Goal: Transaction & Acquisition: Download file/media

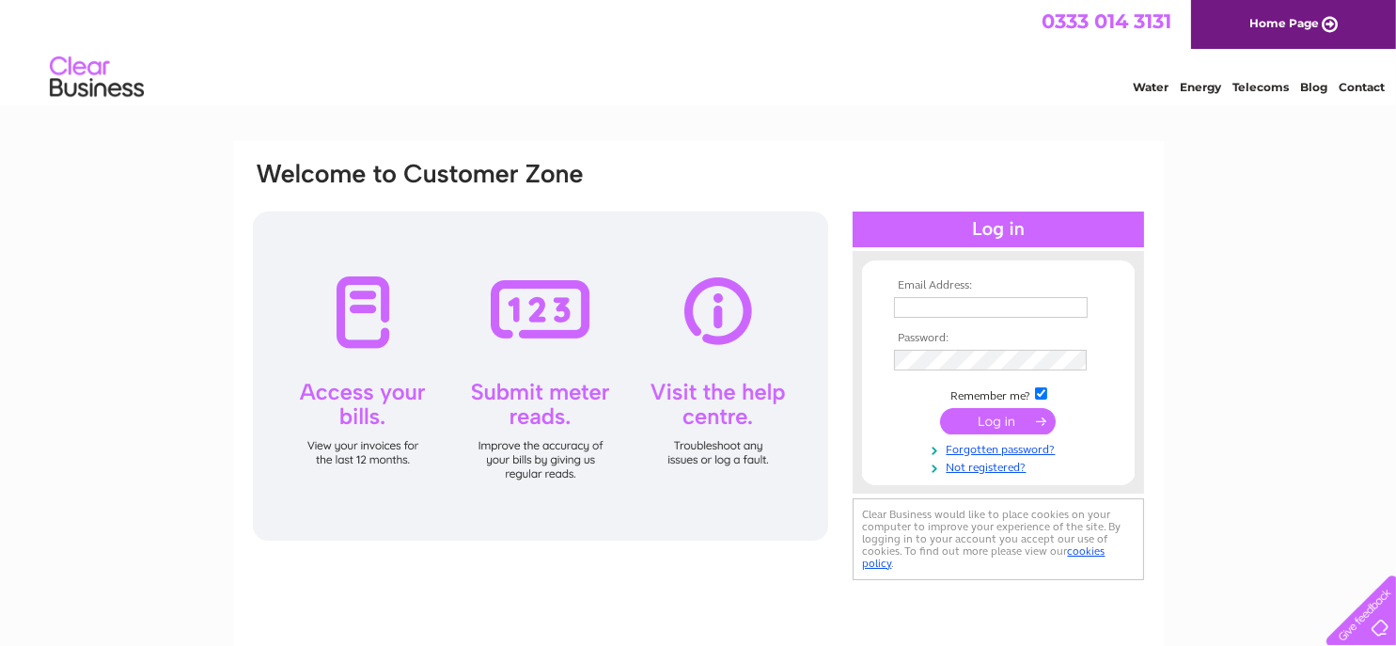
type input "accounts@nhflooring.co.uk"
click at [990, 430] on input "submit" at bounding box center [998, 421] width 116 height 26
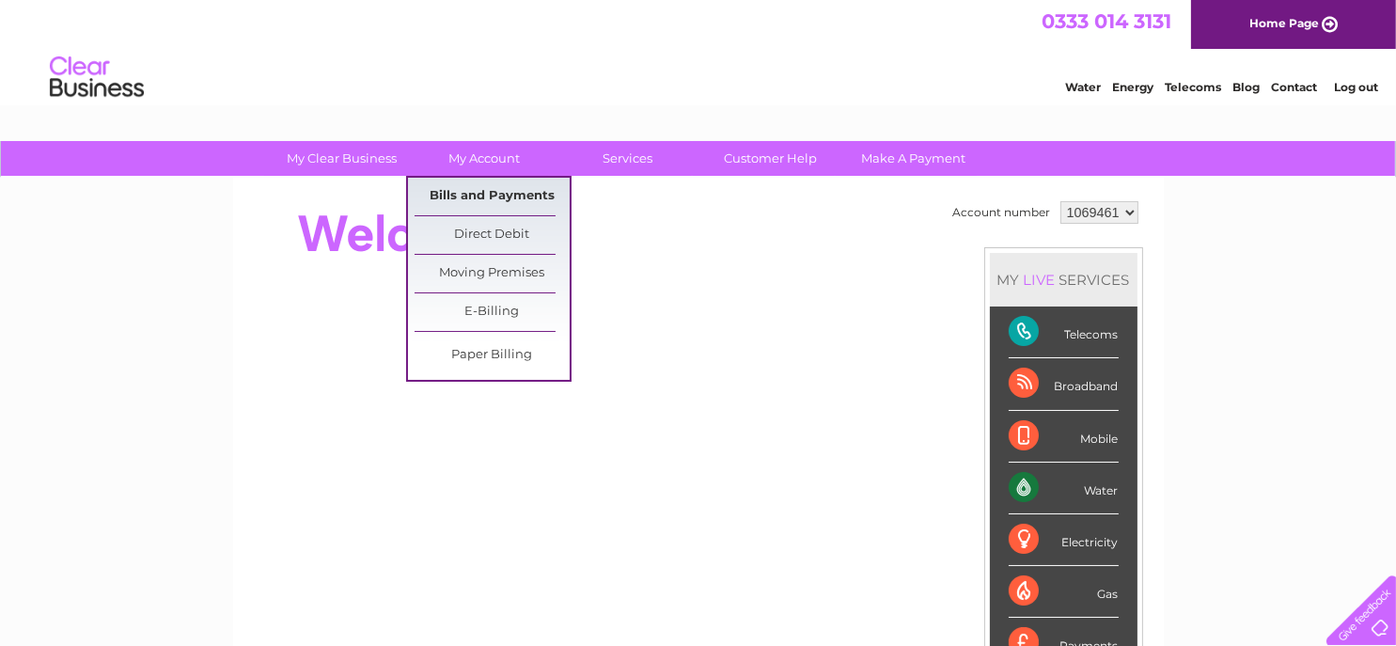
click at [460, 193] on link "Bills and Payments" at bounding box center [492, 197] width 155 height 38
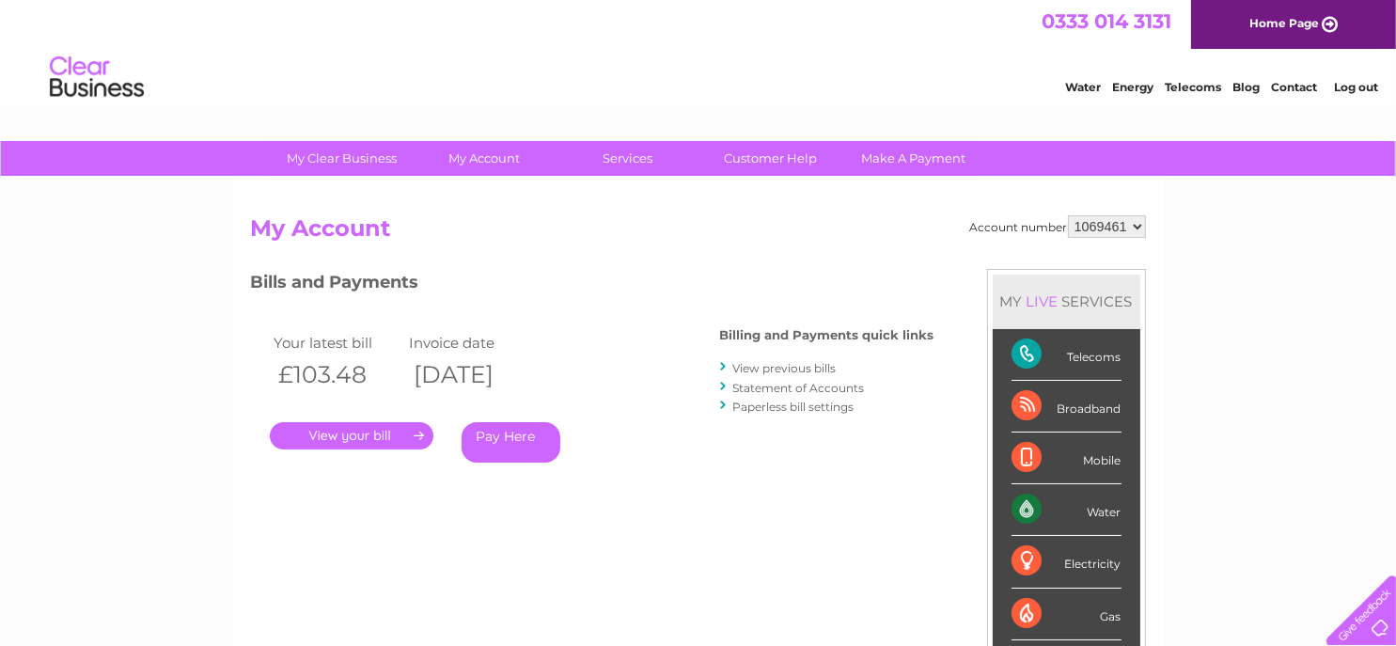
click at [390, 427] on link "." at bounding box center [352, 435] width 164 height 27
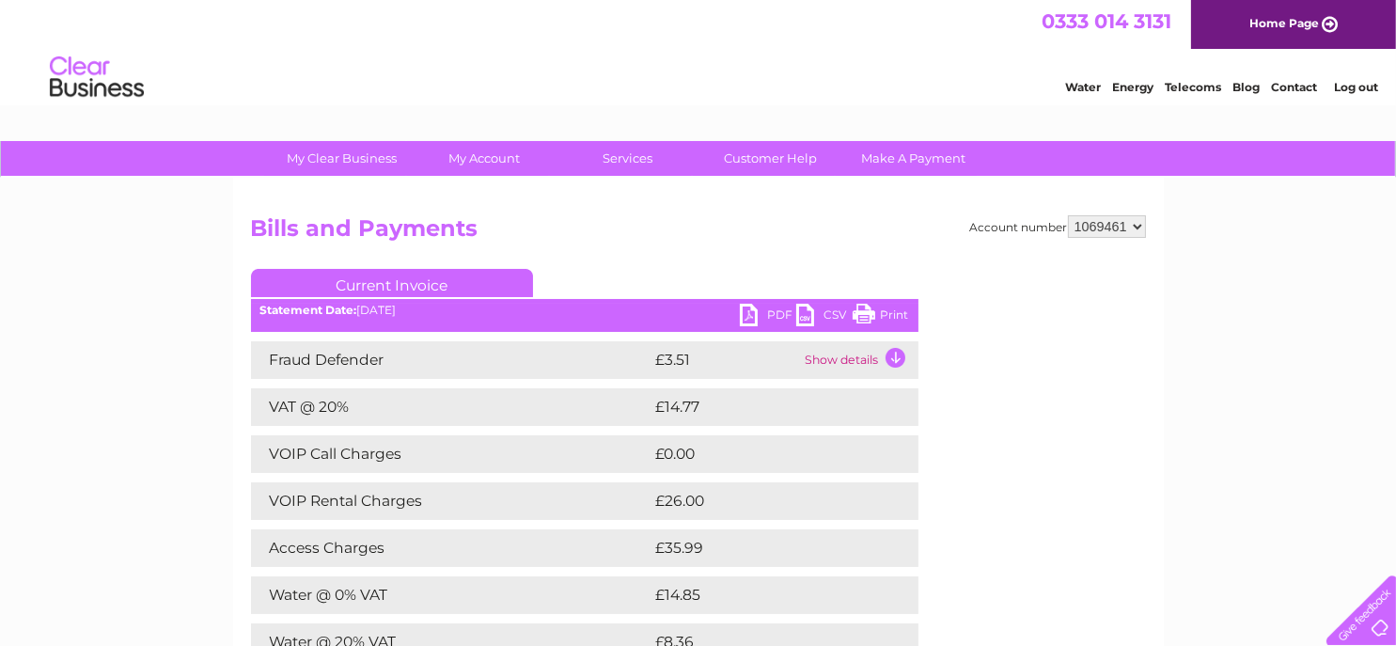
click at [752, 314] on link "PDF" at bounding box center [768, 317] width 56 height 27
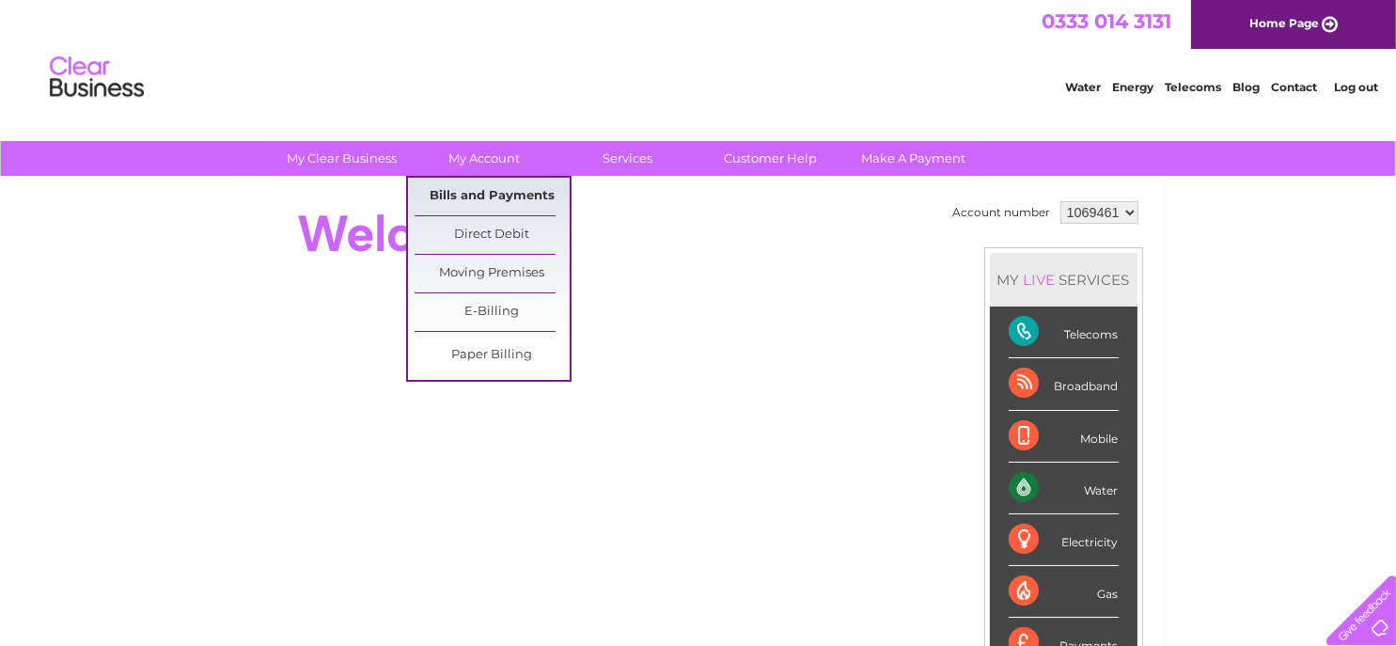
click at [466, 192] on link "Bills and Payments" at bounding box center [492, 197] width 155 height 38
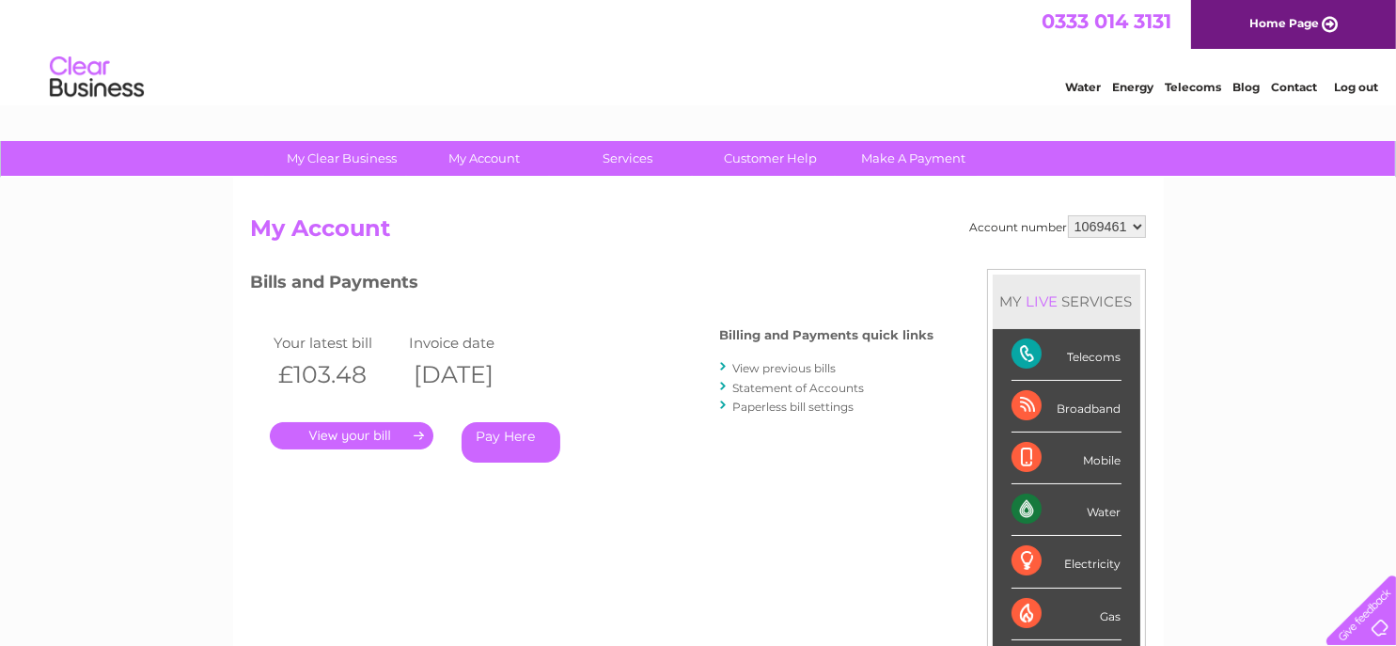
click at [352, 438] on link "." at bounding box center [352, 435] width 164 height 27
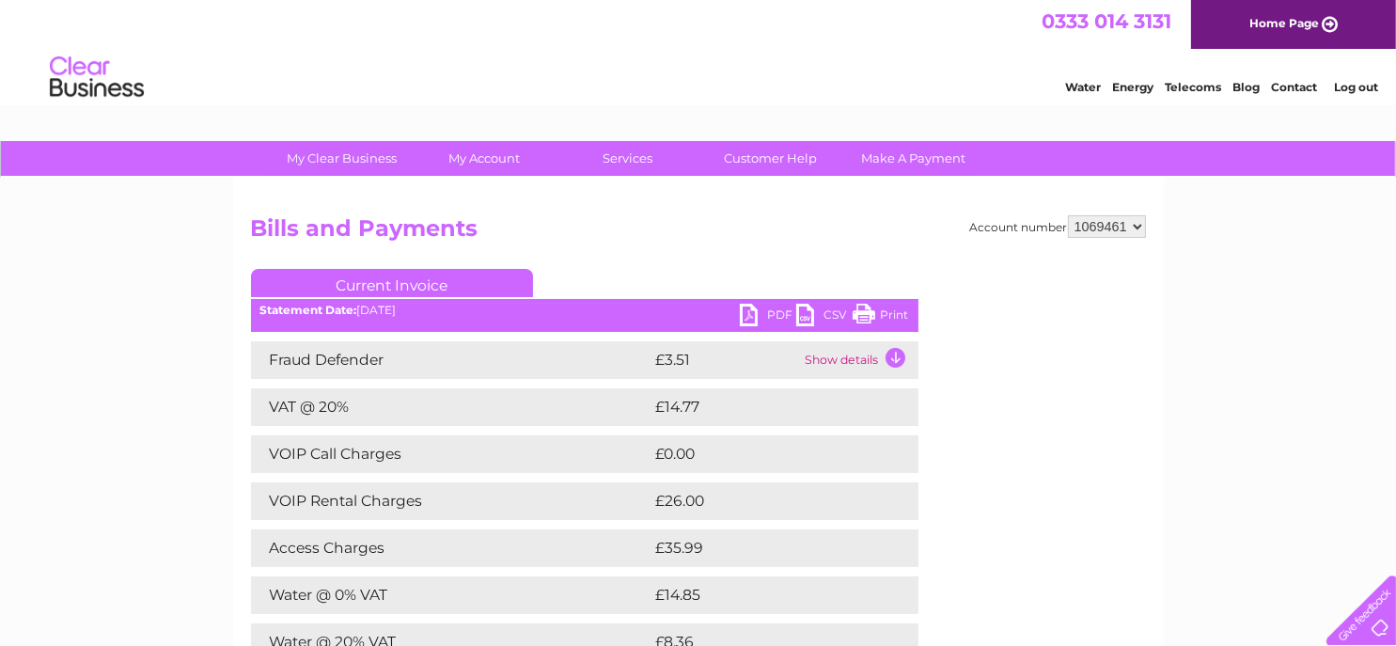
click at [744, 312] on link "PDF" at bounding box center [768, 317] width 56 height 27
